Goal: Navigation & Orientation: Find specific page/section

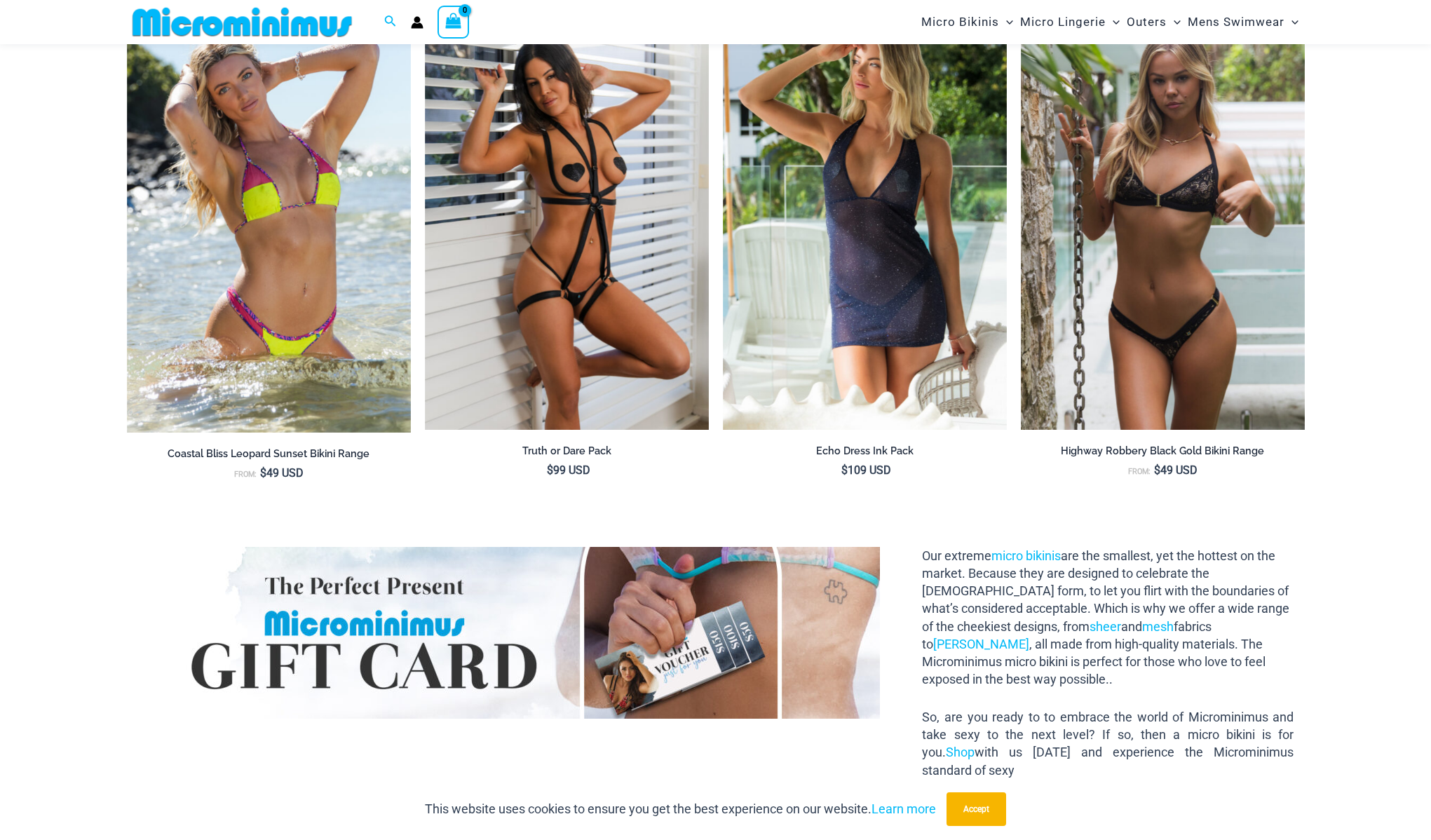
scroll to position [1502, 0]
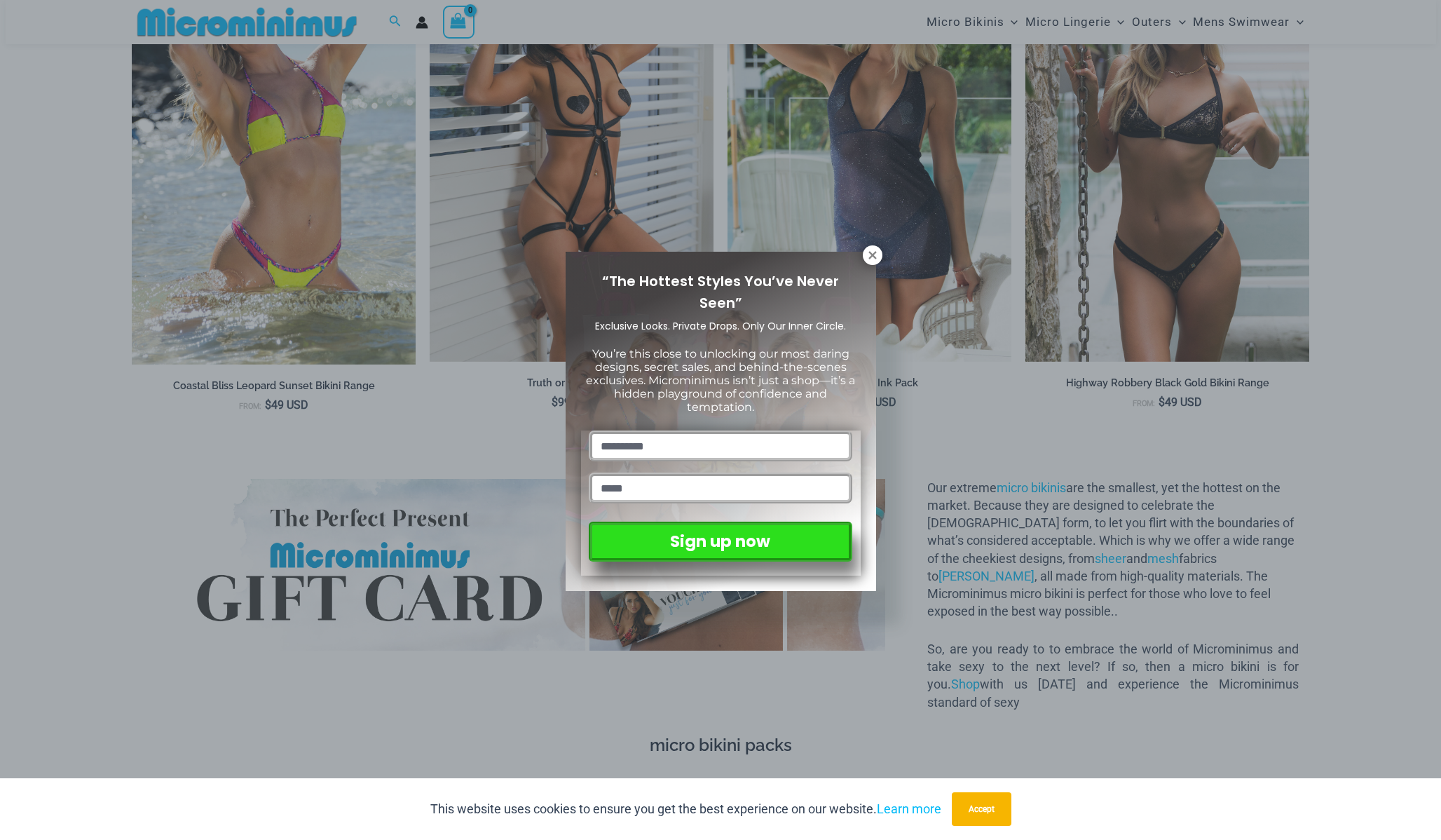
click at [429, 511] on div "“The Hottest Styles You’ve Never Seen” Exclusive Looks. Private Drops. Only Our…" at bounding box center [720, 420] width 1441 height 840
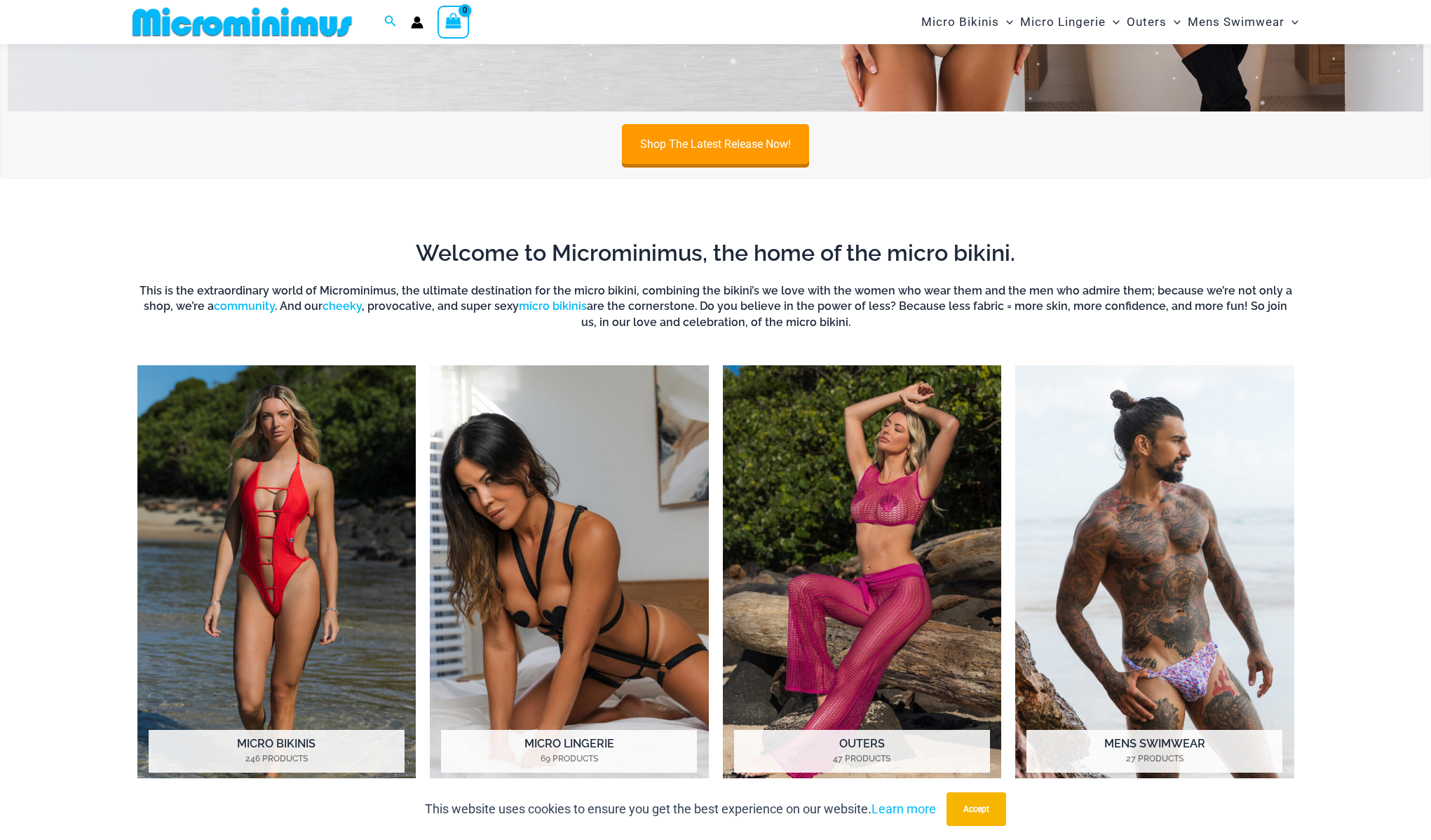
scroll to position [0, 0]
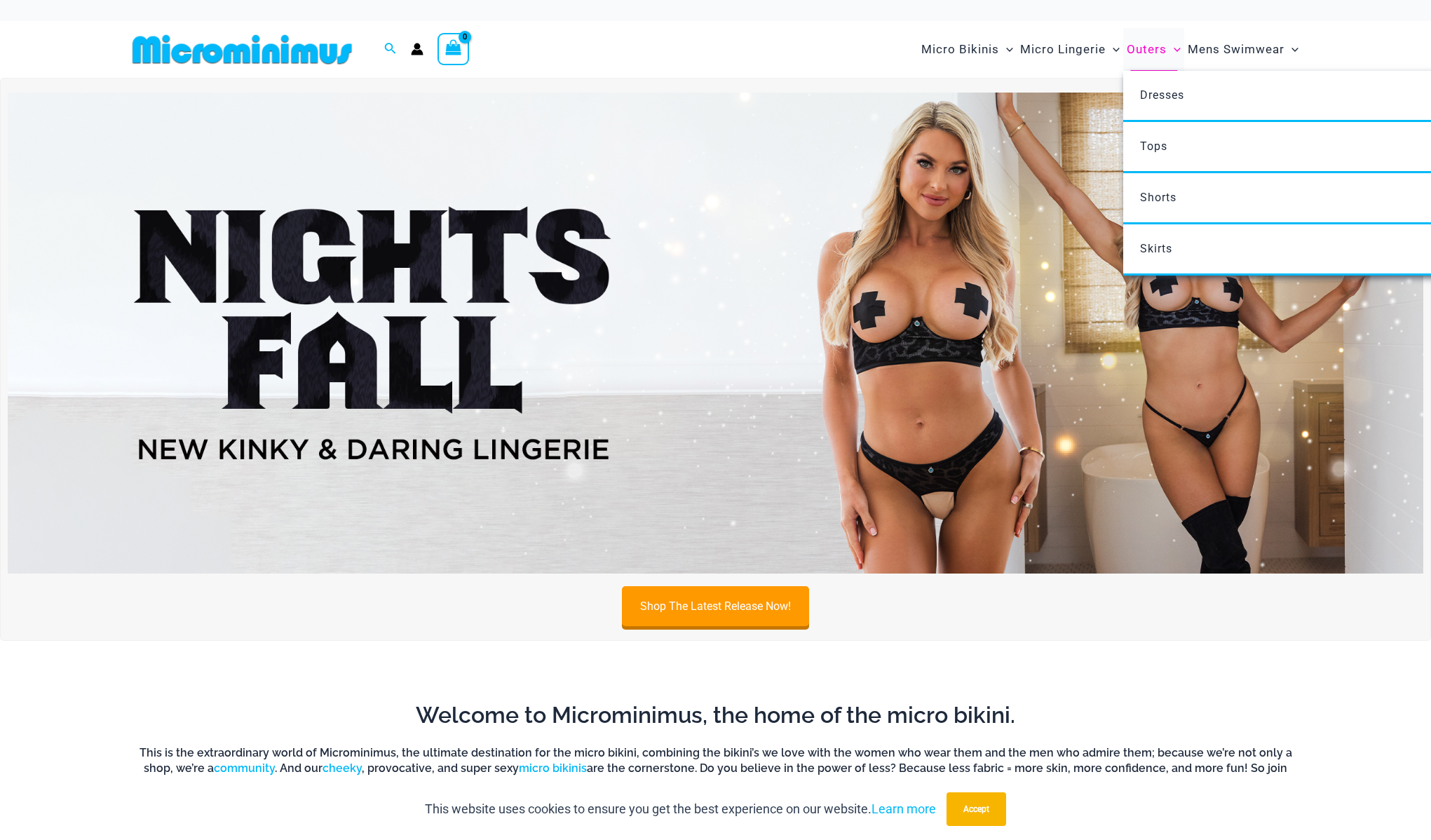
click at [1136, 49] on span "Outers" at bounding box center [1146, 49] width 40 height 36
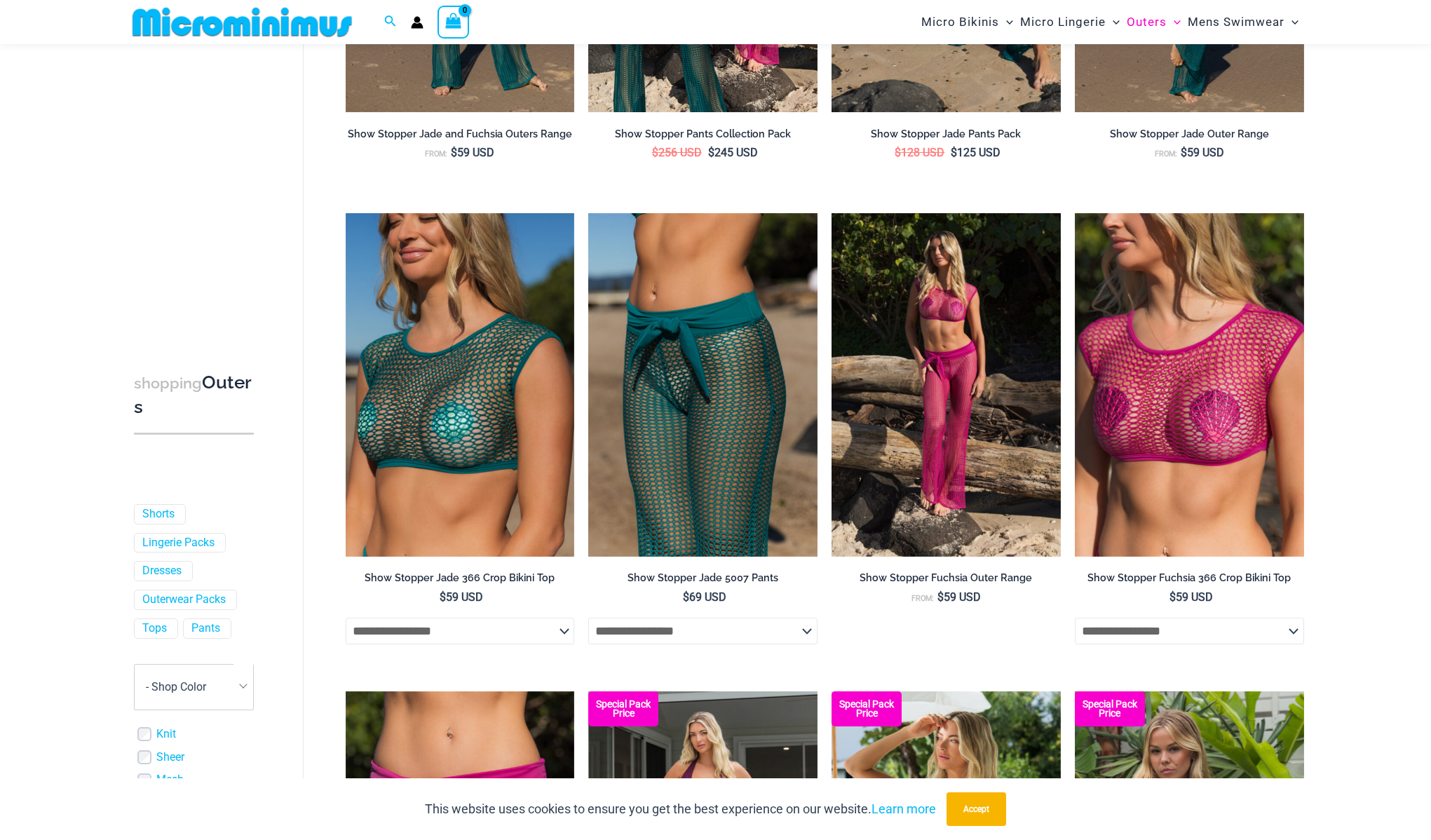
type input "**********"
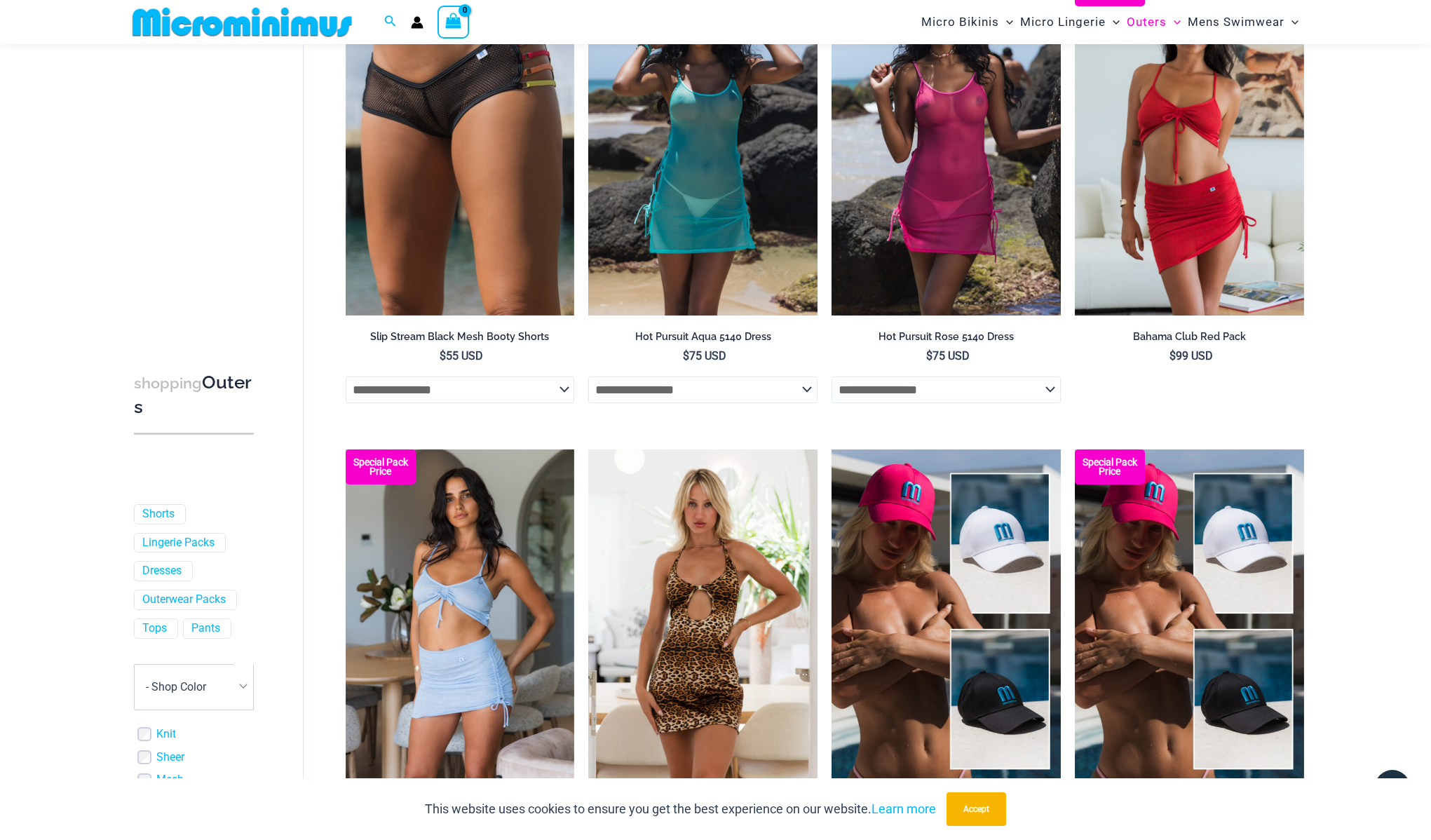
scroll to position [3289, 0]
